Goal: Entertainment & Leisure: Consume media (video, audio)

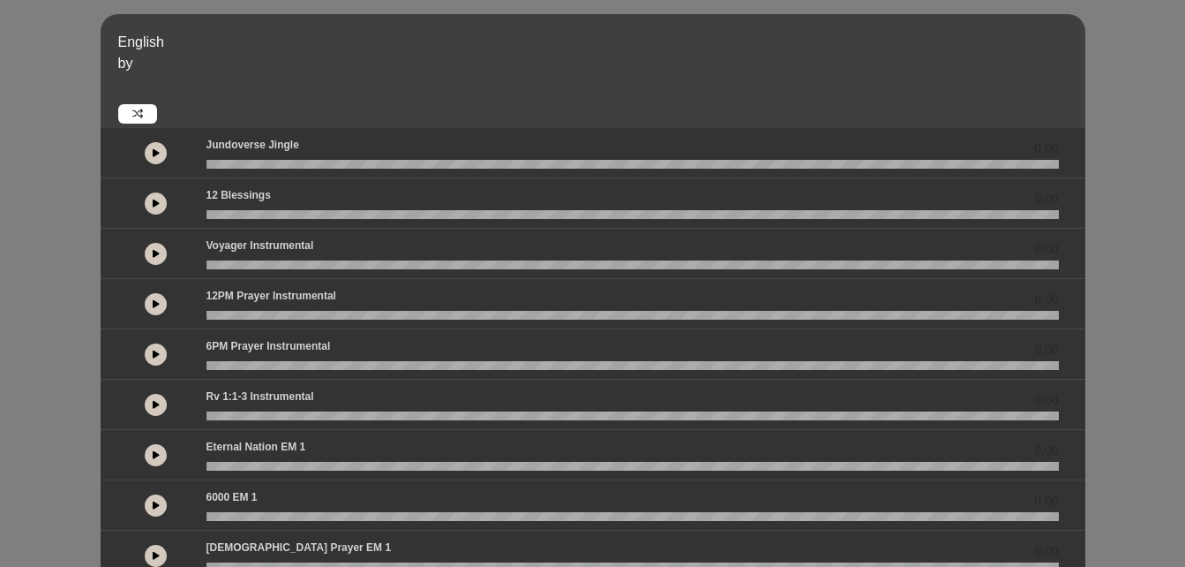
click at [158, 156] on icon at bounding box center [156, 152] width 7 height 9
click at [154, 200] on icon at bounding box center [156, 203] width 7 height 9
click at [156, 249] on icon at bounding box center [156, 253] width 7 height 9
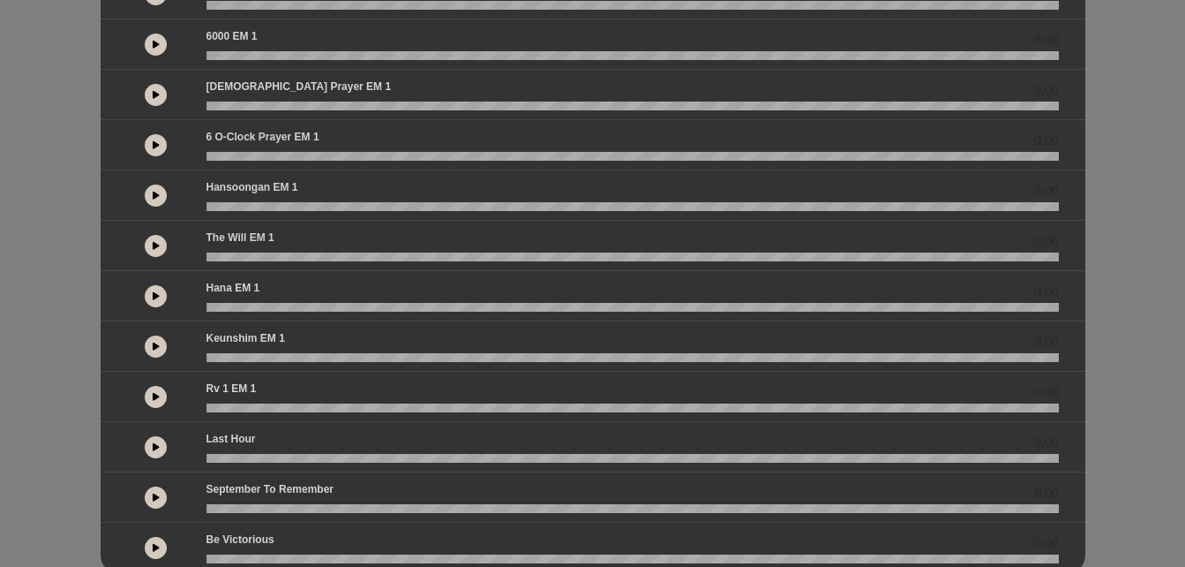
scroll to position [509, 0]
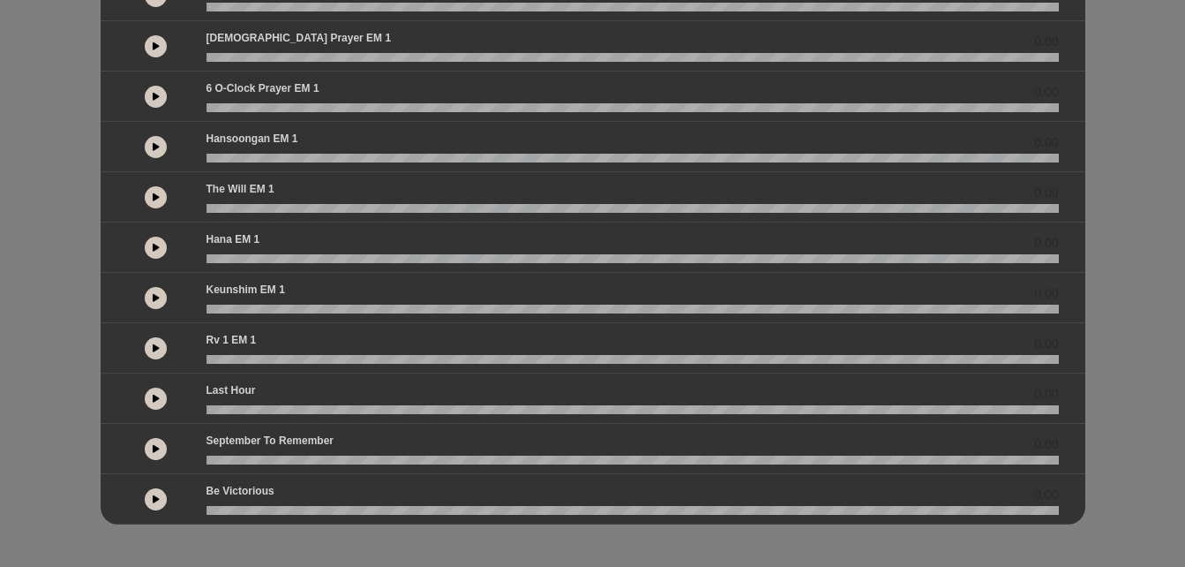
click at [148, 500] on button at bounding box center [156, 499] width 22 height 22
click at [155, 454] on button at bounding box center [156, 449] width 22 height 22
click at [156, 405] on button at bounding box center [156, 398] width 22 height 22
click at [156, 350] on icon at bounding box center [156, 347] width 7 height 9
click at [154, 295] on icon at bounding box center [156, 297] width 7 height 9
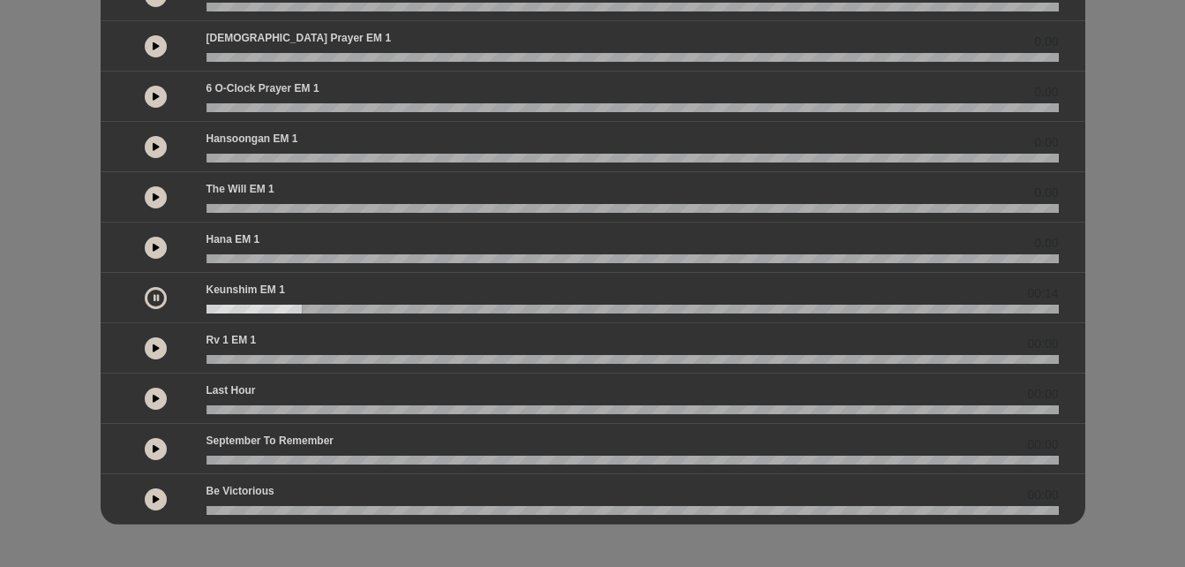
click at [160, 242] on button at bounding box center [156, 247] width 22 height 22
click at [150, 199] on button at bounding box center [156, 197] width 22 height 22
click at [280, 209] on wave at bounding box center [632, 208] width 852 height 9
click at [156, 145] on icon at bounding box center [156, 146] width 7 height 9
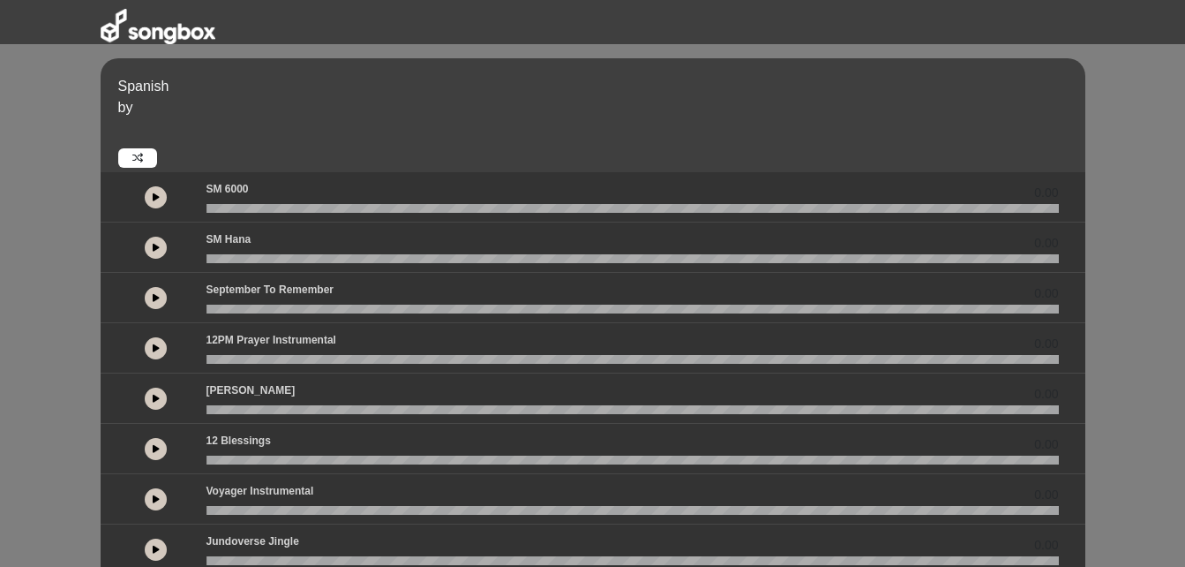
click at [161, 201] on button at bounding box center [156, 197] width 22 height 22
click at [244, 210] on wave at bounding box center [632, 208] width 852 height 9
click at [287, 205] on wave at bounding box center [632, 208] width 852 height 9
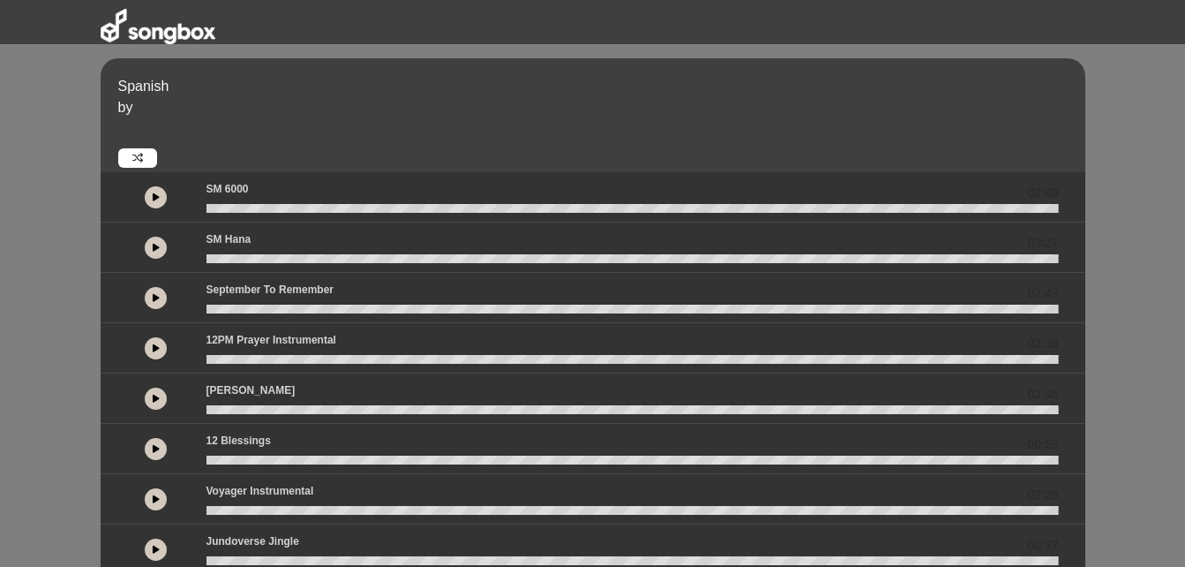
click at [1138, 133] on div "Spanish by 02:40 03:27 02:43" at bounding box center [592, 517] width 1185 height 919
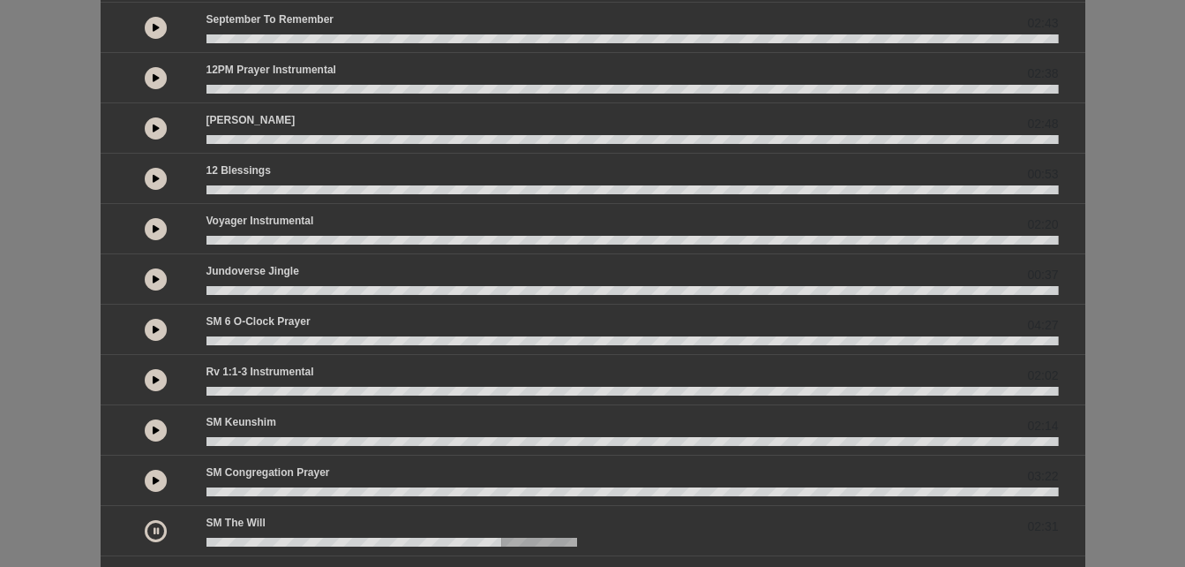
scroll to position [365, 0]
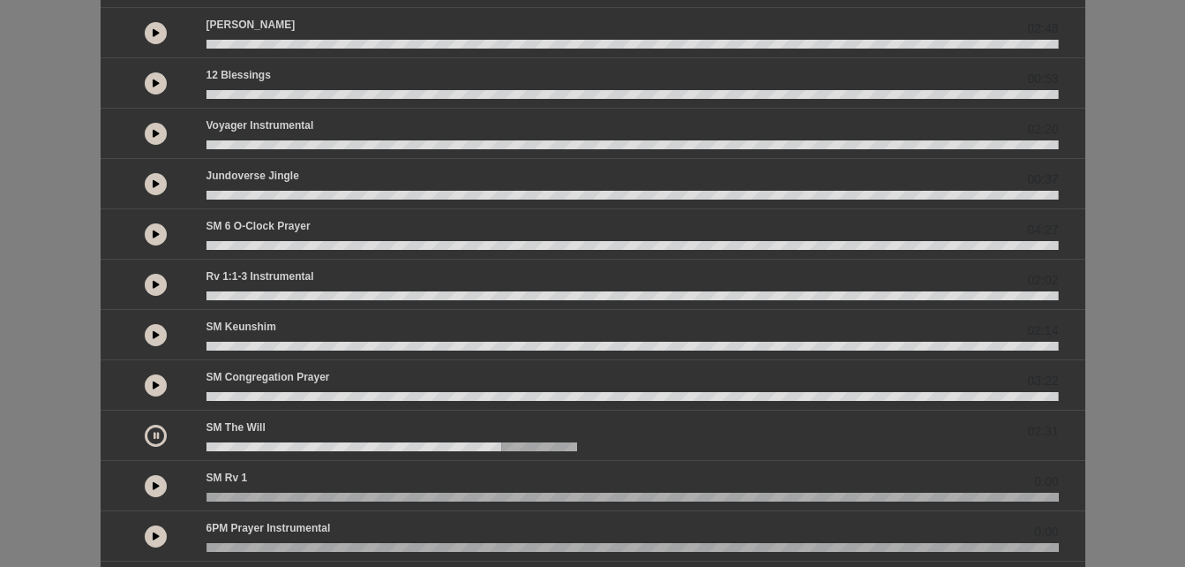
click at [154, 437] on icon at bounding box center [156, 435] width 5 height 9
